Goal: Communication & Community: Answer question/provide support

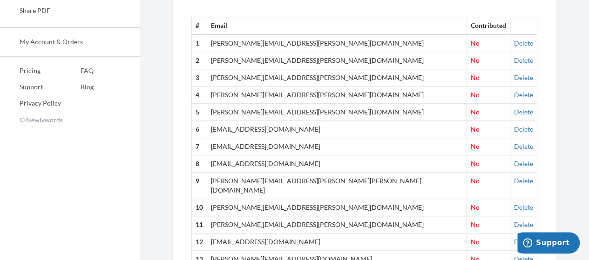
scroll to position [335, 0]
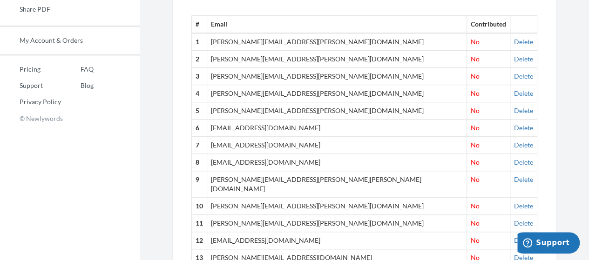
drag, startPoint x: 427, startPoint y: 75, endPoint x: 168, endPoint y: 120, distance: 263.0
click at [168, 120] on div "Emails have been sent! Invite Contributors There are two ways to send invitatio…" at bounding box center [364, 153] width 398 height 938
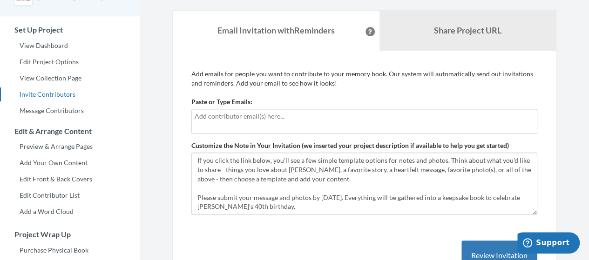
scroll to position [60, 0]
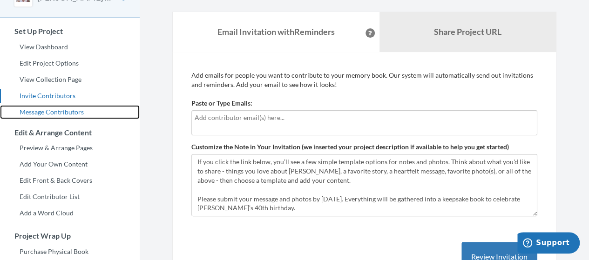
click at [74, 109] on link "Message Contributors" at bounding box center [70, 112] width 140 height 14
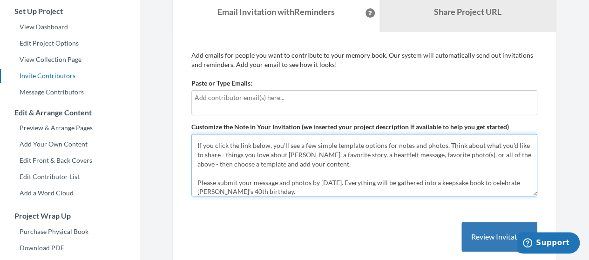
scroll to position [23, 0]
drag, startPoint x: 320, startPoint y: 155, endPoint x: 518, endPoint y: 154, distance: 197.8
click at [518, 154] on textarea "[PERSON_NAME] is turning forty! I’m creating a special book filled with photos,…" at bounding box center [364, 165] width 346 height 62
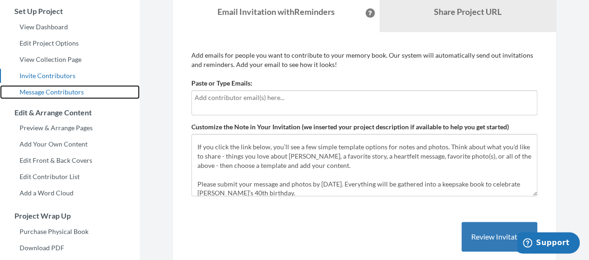
click at [49, 85] on link "Message Contributors" at bounding box center [70, 92] width 140 height 14
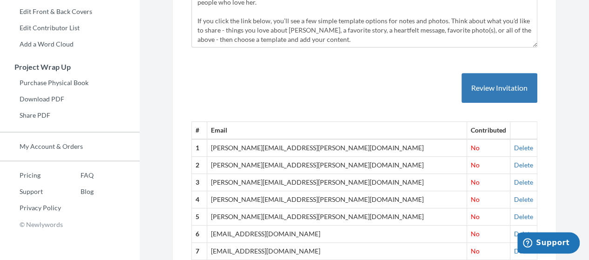
scroll to position [296, 0]
